Goal: Transaction & Acquisition: Obtain resource

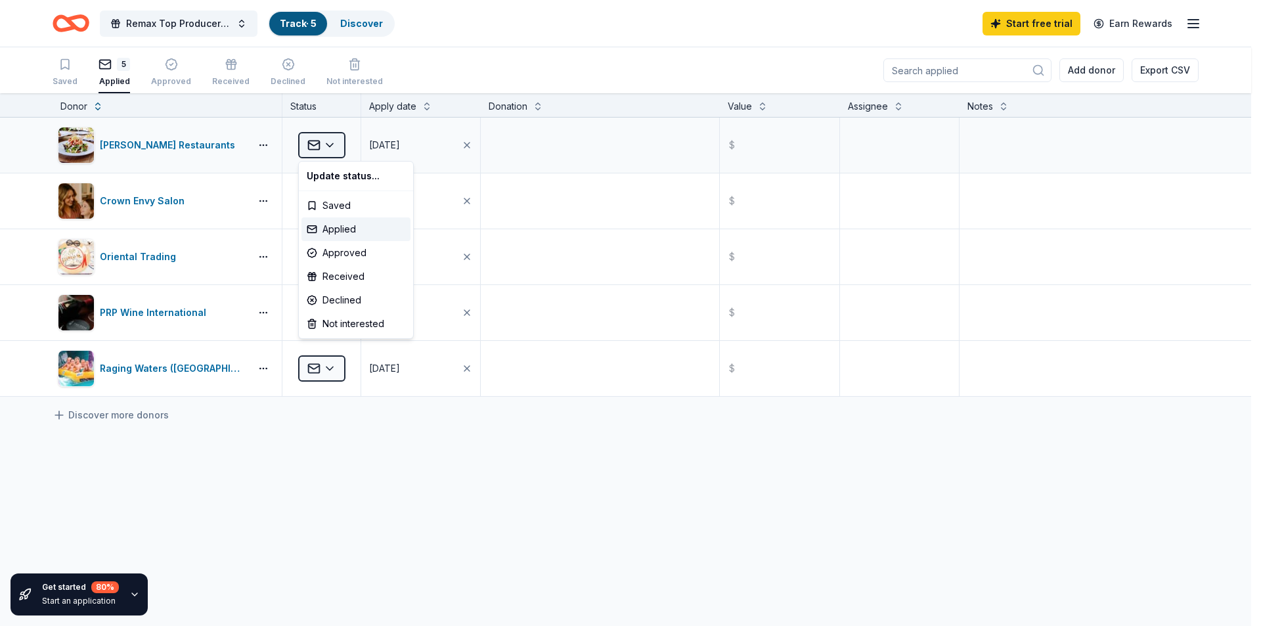
click at [337, 145] on html "Remax Top Producer Annual CHOC Charity Poker Event Track · 5 Discover Start fre…" at bounding box center [630, 313] width 1261 height 626
click at [412, 511] on html "Remax Top Producer Annual CHOC Charity Poker Event Track · 5 Discover Start fre…" at bounding box center [630, 313] width 1261 height 626
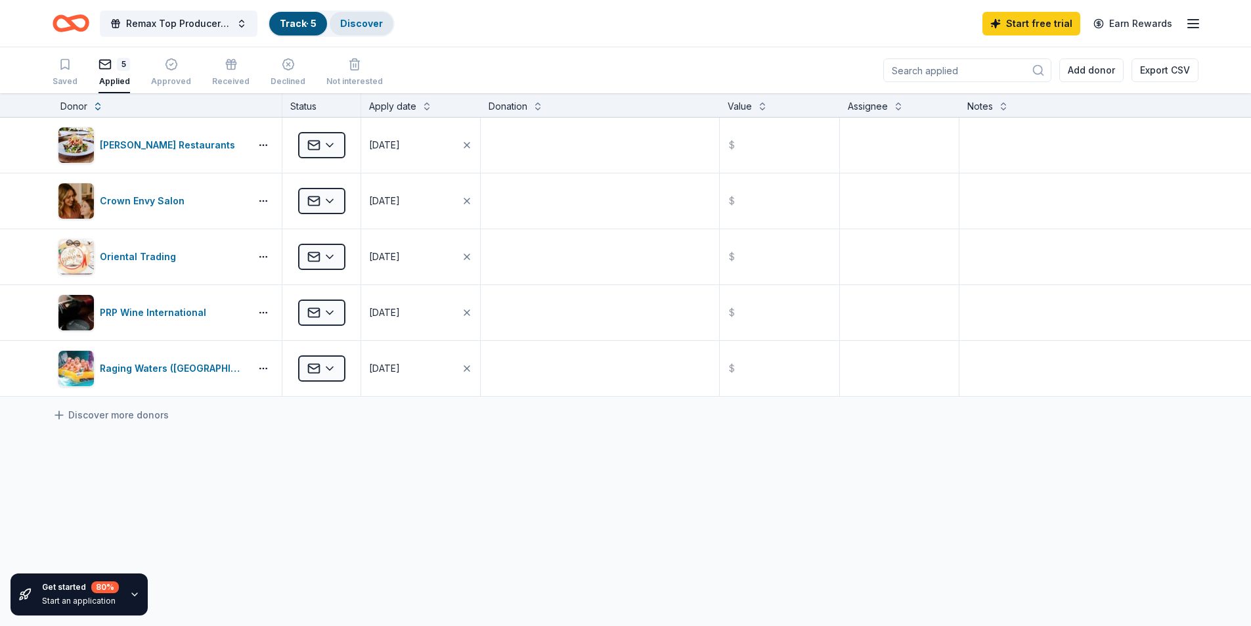
click at [378, 18] on link "Discover" at bounding box center [361, 23] width 43 height 11
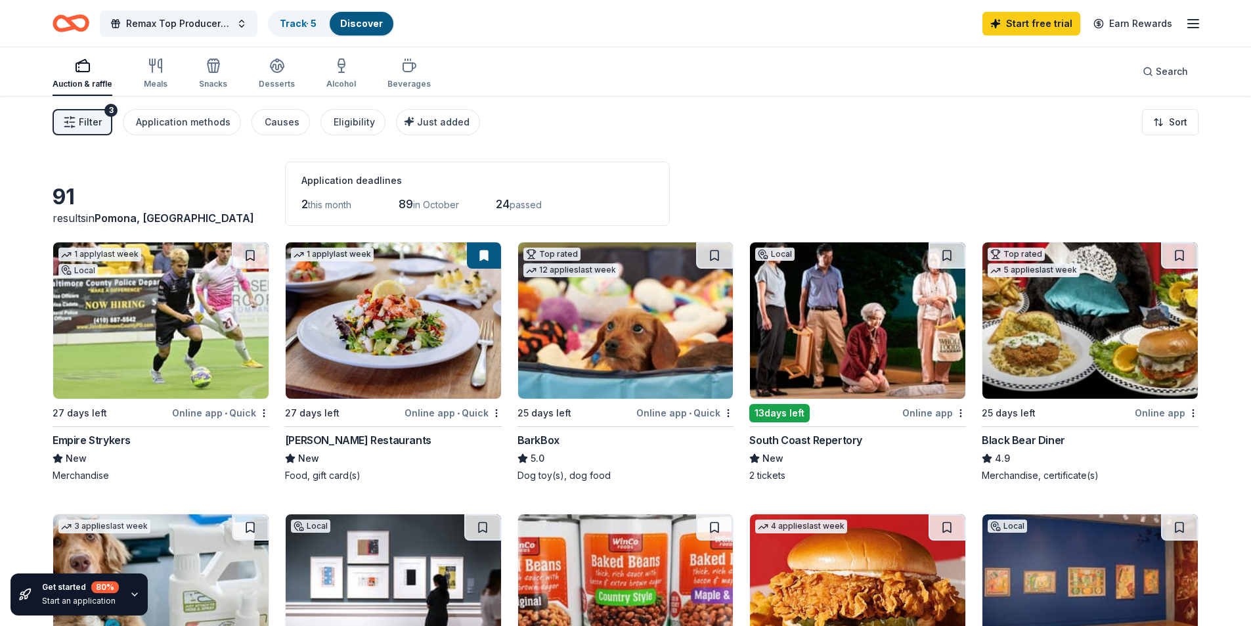
click at [972, 180] on div "91 results in Pomona, CA Application deadlines 2 this month 89 in October 24 pa…" at bounding box center [626, 194] width 1146 height 64
click at [347, 71] on div "button" at bounding box center [341, 66] width 30 height 16
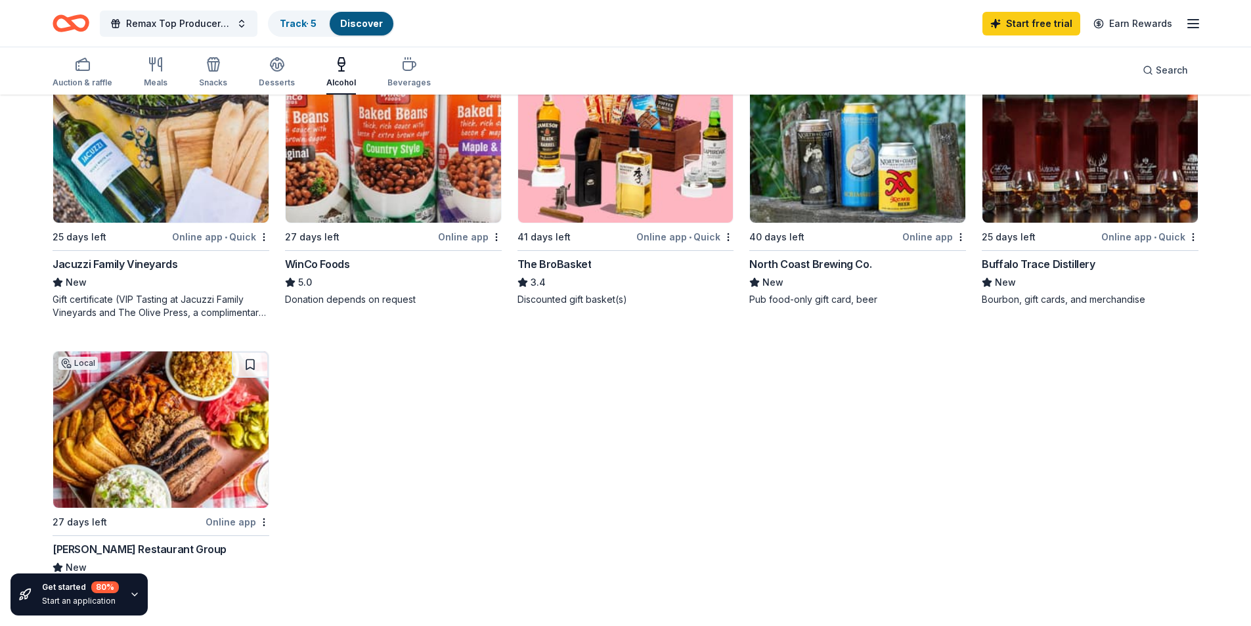
scroll to position [197, 0]
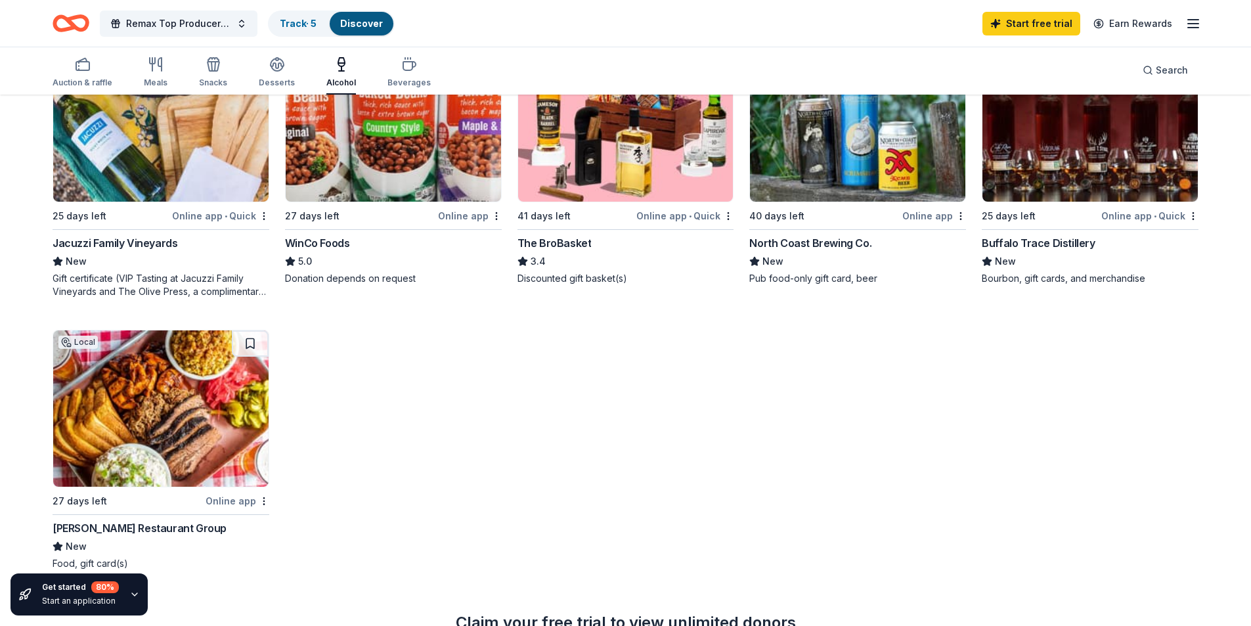
click at [873, 120] on img at bounding box center [857, 123] width 215 height 156
